Goal: Task Accomplishment & Management: Use online tool/utility

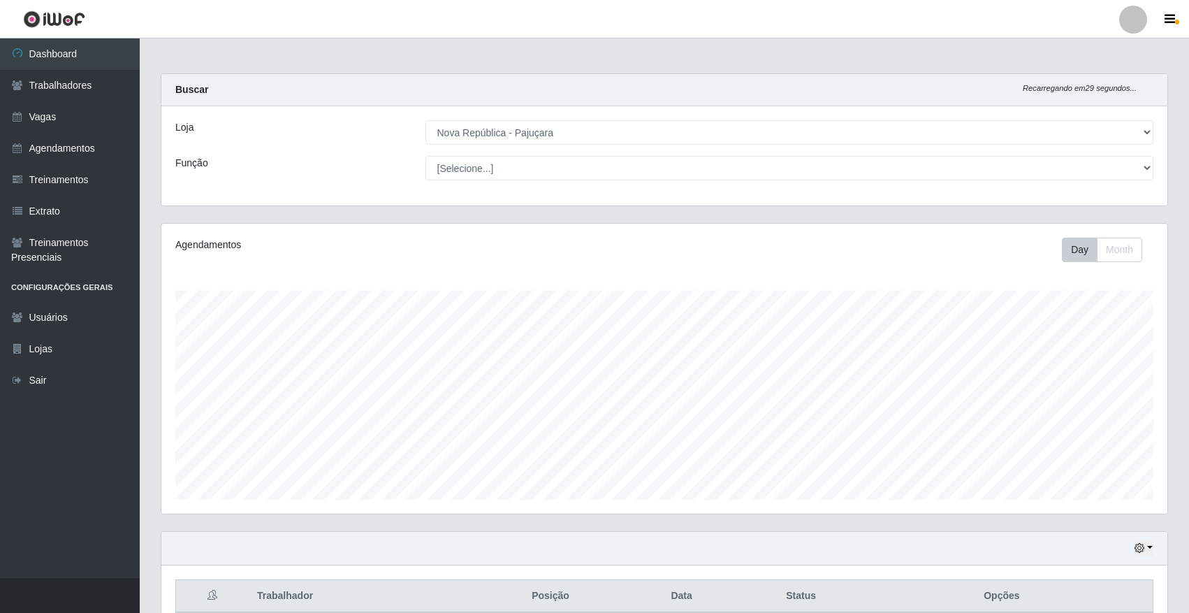
select select "65"
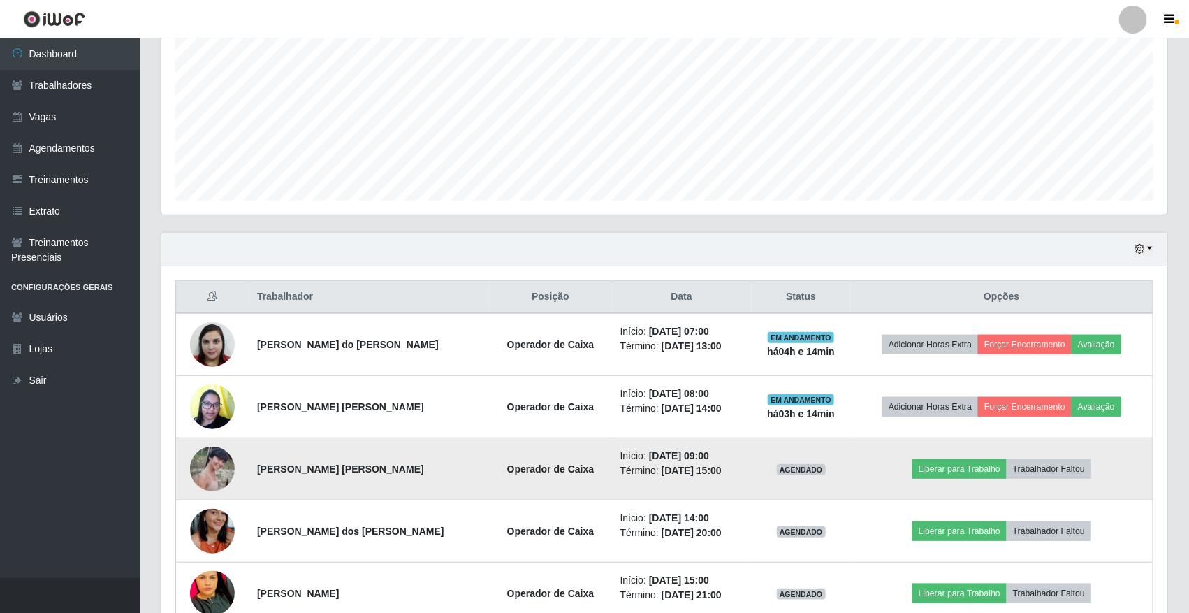
scroll to position [379, 0]
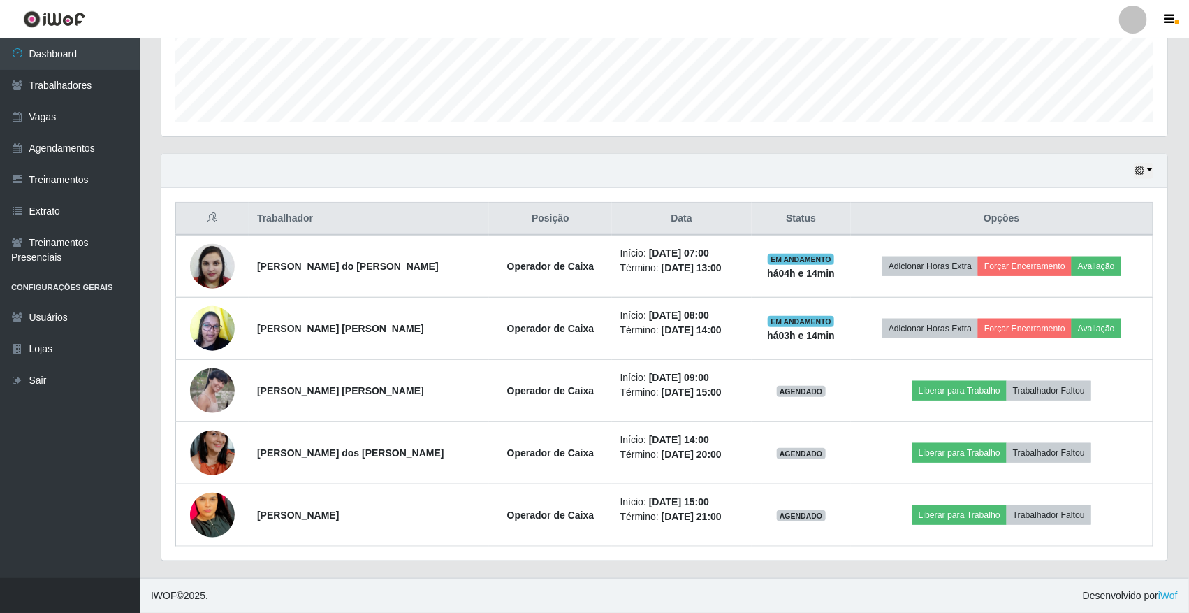
click at [1154, 170] on div "Hoje 1 dia 3 dias 1 Semana Não encerrados" at bounding box center [664, 171] width 1006 height 34
click at [1150, 170] on button "button" at bounding box center [1144, 171] width 20 height 16
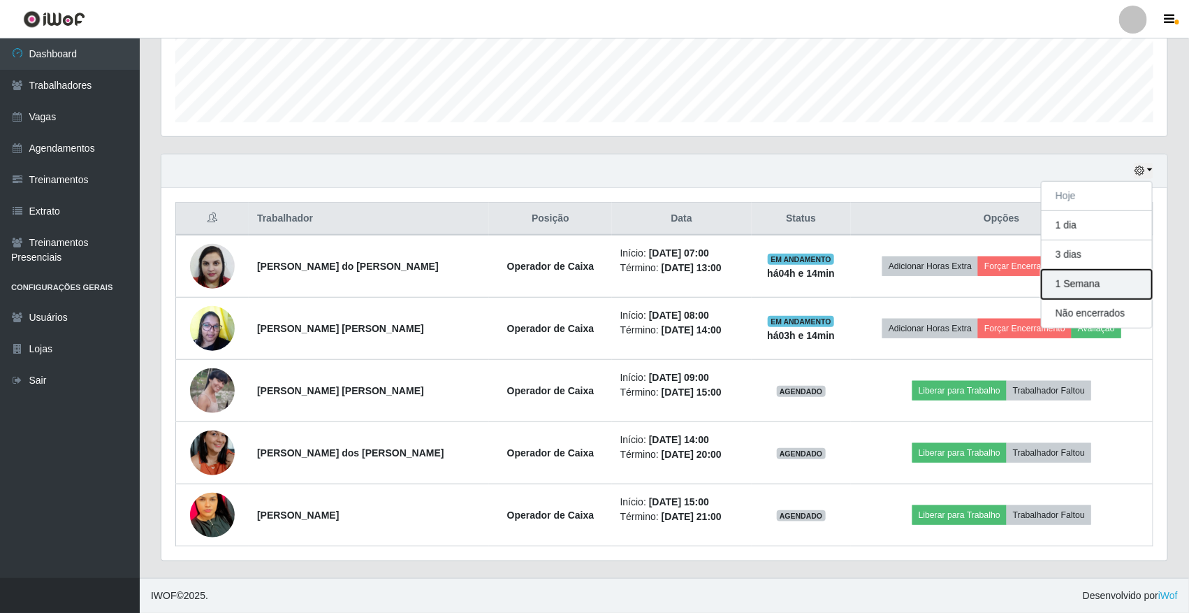
click at [1114, 284] on button "1 Semana" at bounding box center [1097, 284] width 110 height 29
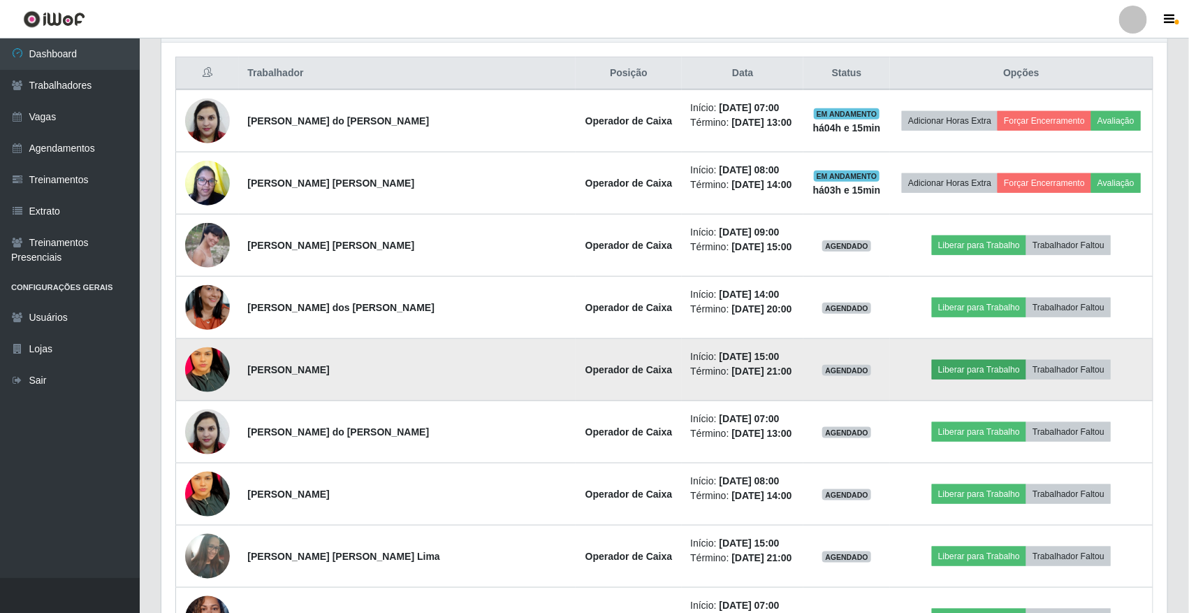
scroll to position [553, 0]
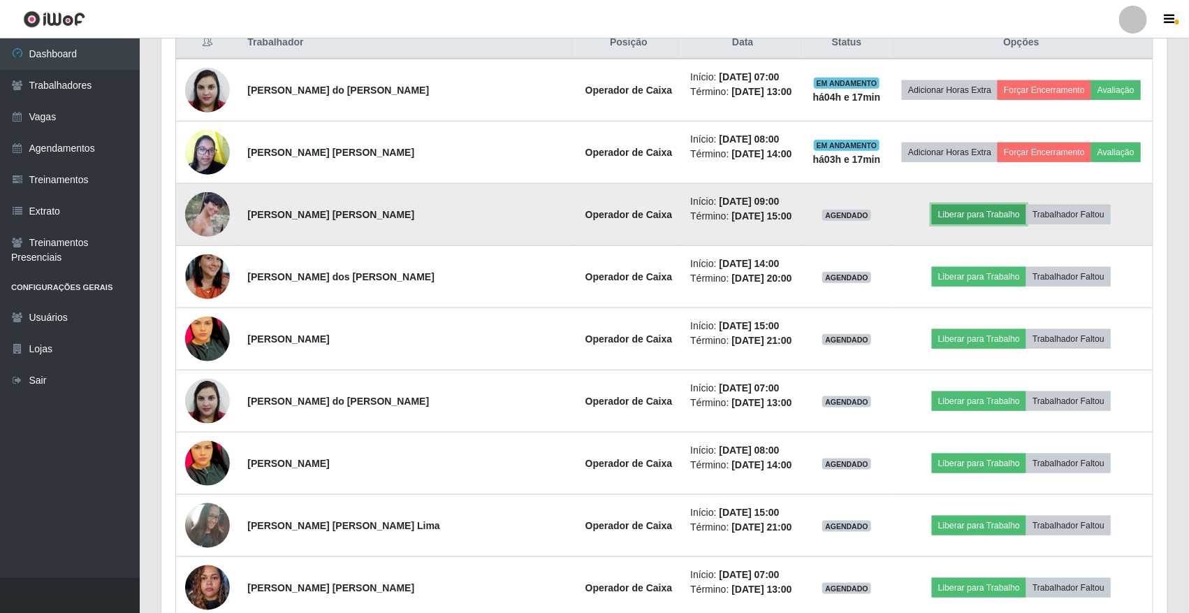
click at [979, 210] on button "Liberar para Trabalho" at bounding box center [979, 215] width 94 height 20
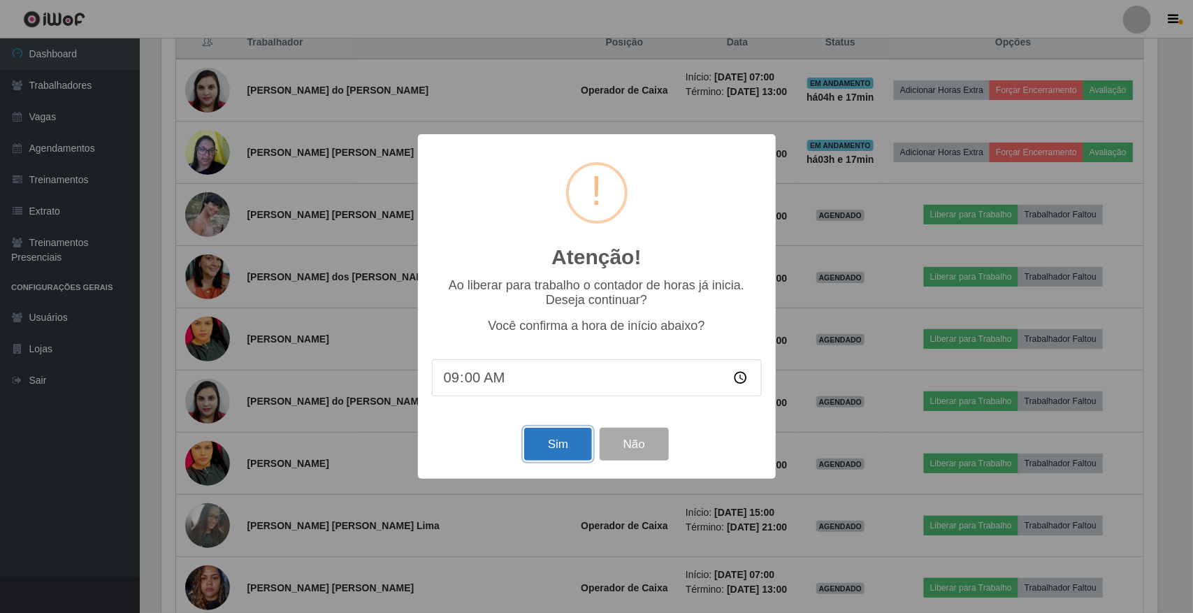
click at [551, 447] on button "Sim" at bounding box center [558, 444] width 68 height 33
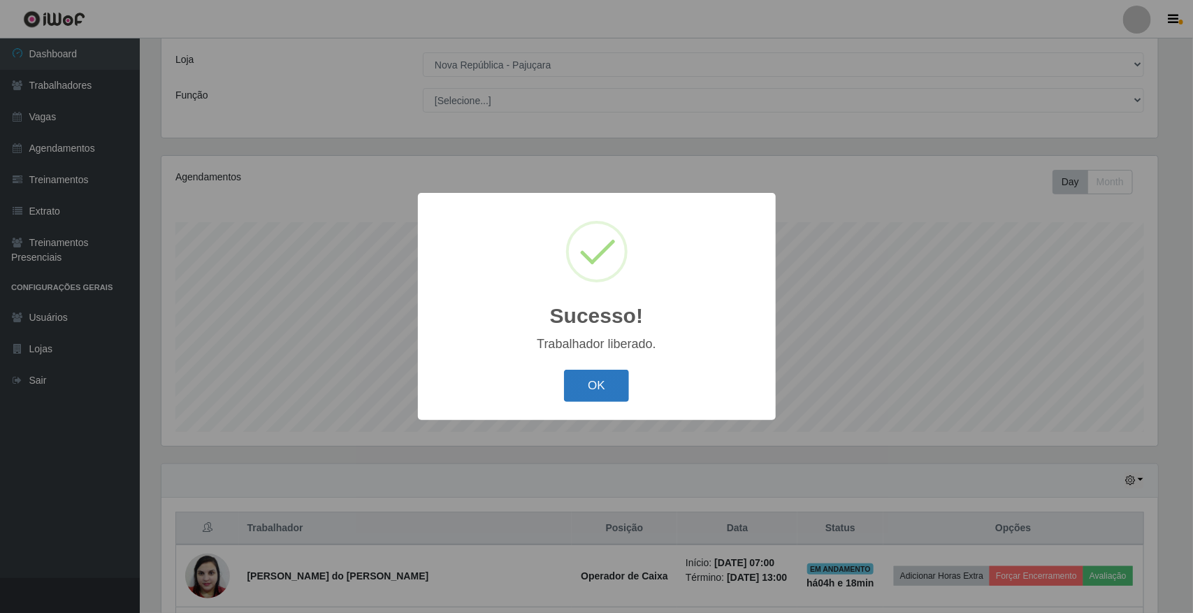
click at [595, 390] on button "OK" at bounding box center [596, 386] width 65 height 33
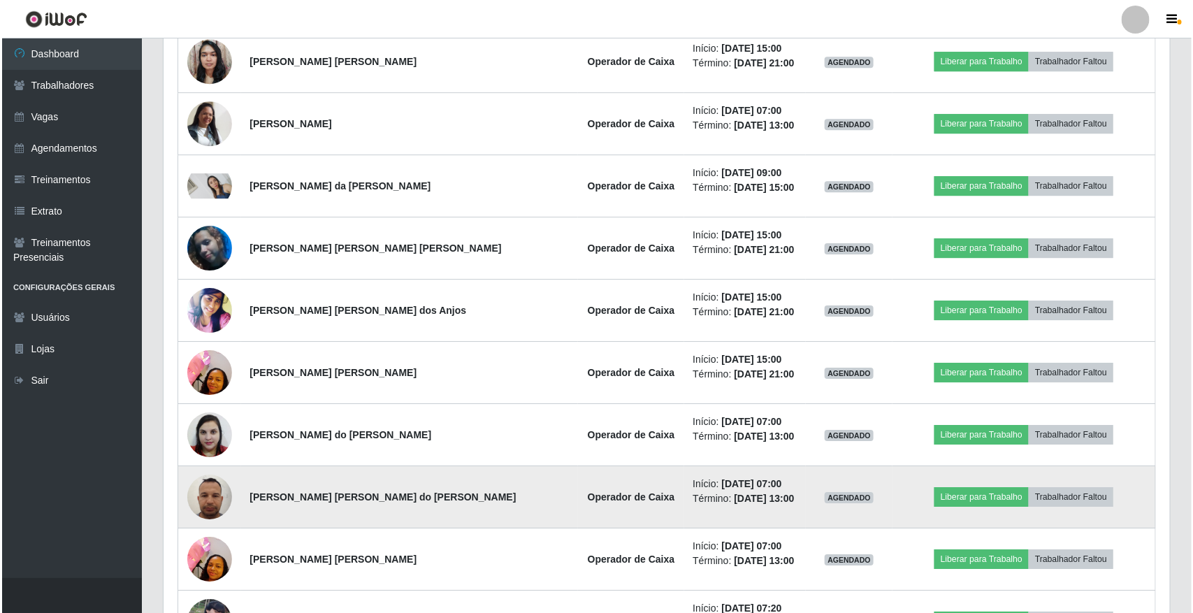
scroll to position [1801, 0]
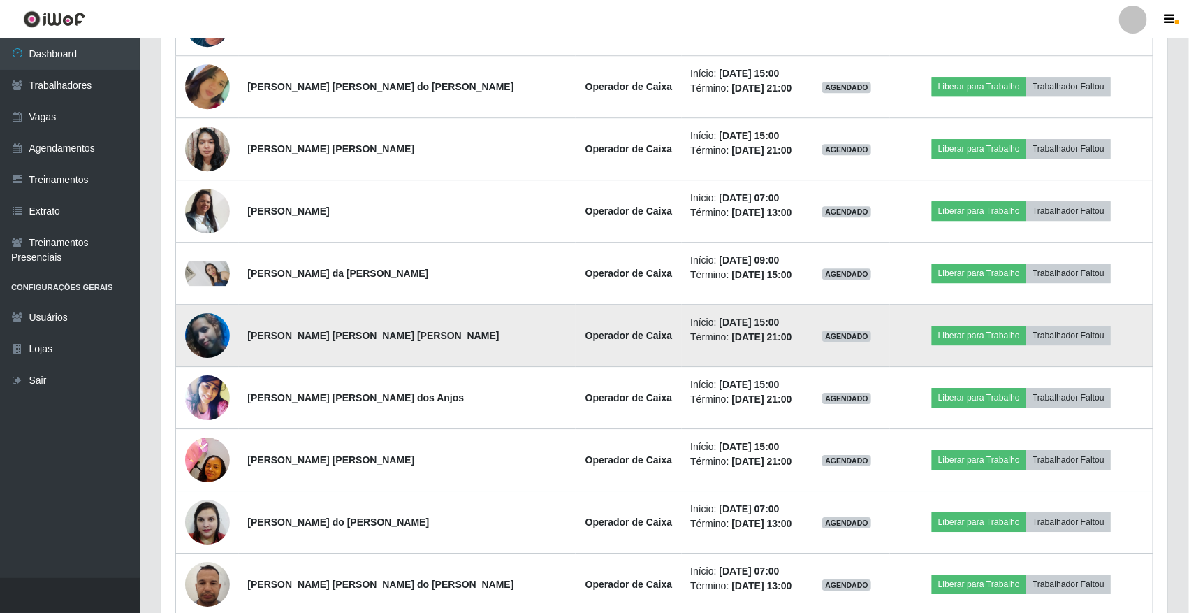
click at [215, 341] on img at bounding box center [207, 336] width 45 height 80
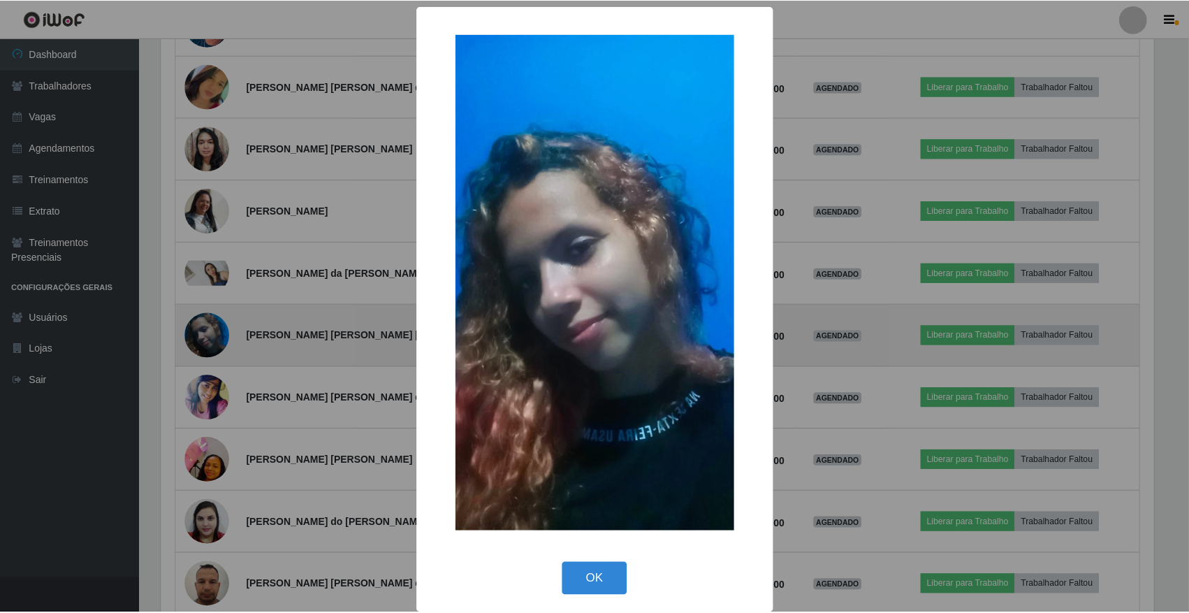
scroll to position [291, 996]
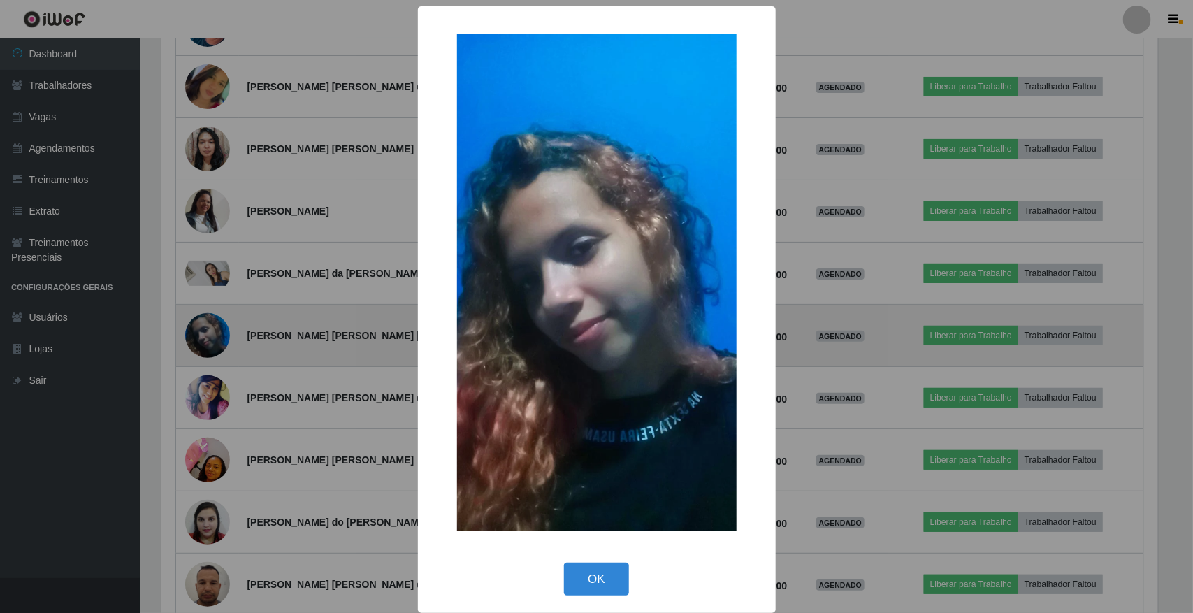
click at [215, 341] on div "× OK Cancel" at bounding box center [596, 306] width 1193 height 613
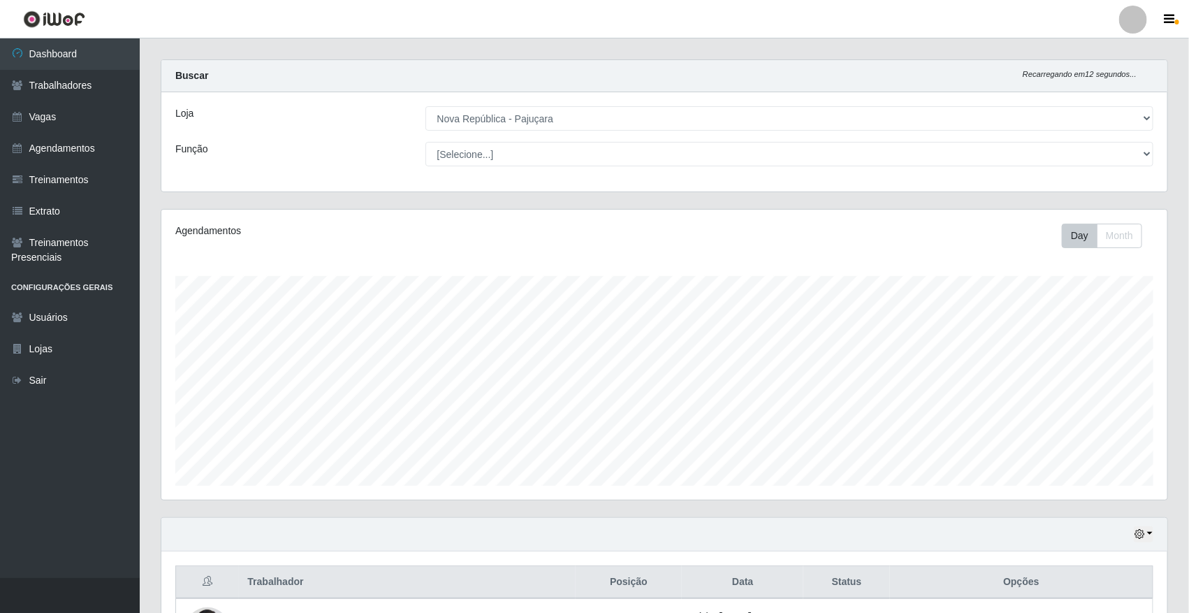
scroll to position [0, 0]
